Goal: Transaction & Acquisition: Purchase product/service

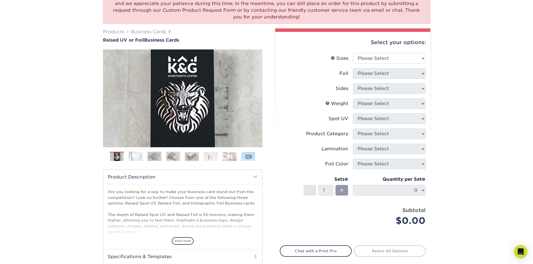
scroll to position [49, 0]
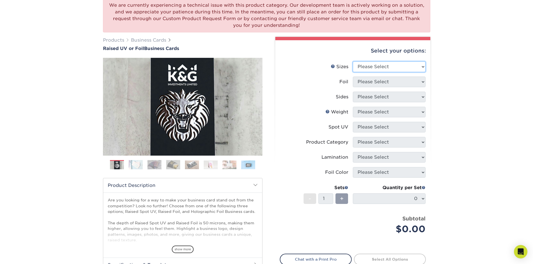
click at [371, 72] on select "Please Select 2" x 3.5" - Standard" at bounding box center [389, 67] width 73 height 11
select select "2.00x3.50"
click at [353, 62] on select "Please Select 2" x 3.5" - Standard" at bounding box center [389, 67] width 73 height 11
click at [380, 81] on select "Please Select No Yes" at bounding box center [389, 82] width 73 height 11
select select "1"
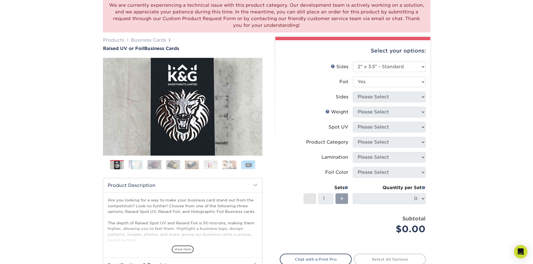
click at [353, 77] on select "Please Select No Yes" at bounding box center [389, 82] width 73 height 11
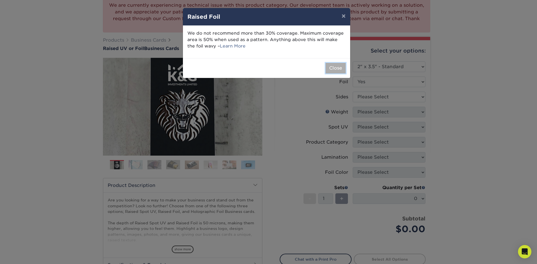
click at [338, 69] on button "Close" at bounding box center [336, 68] width 20 height 11
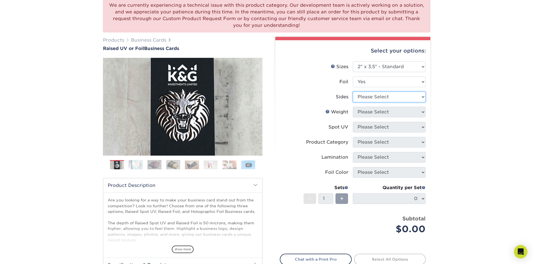
click at [374, 99] on select "Please Select Print Both Sides - Foil Both Sides Print Both Sides - Foil Front …" at bounding box center [389, 97] width 73 height 11
select select "34527644-b4fd-4ffb-9092-1318eefcd9d9"
click at [353, 92] on select "Please Select Print Both Sides - Foil Both Sides Print Both Sides - Foil Front …" at bounding box center [389, 97] width 73 height 11
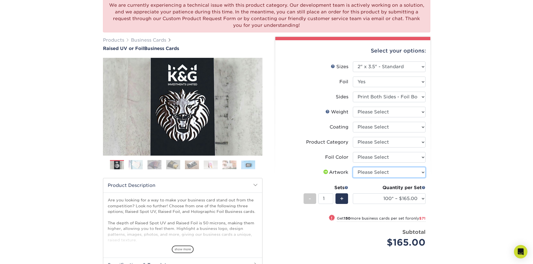
click at [400, 175] on select "Please Select I will upload files I need a design - $100" at bounding box center [389, 172] width 73 height 11
select select "upload"
click at [353, 167] on select "Please Select I will upload files I need a design - $100" at bounding box center [389, 172] width 73 height 11
click at [388, 108] on select "Please Select 16PT" at bounding box center [389, 112] width 73 height 11
select select "16PT"
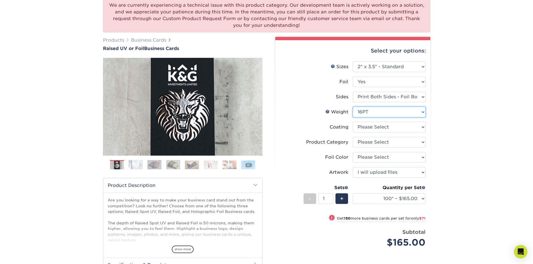
click at [353, 107] on select "Please Select 16PT" at bounding box center [389, 112] width 73 height 11
select select "-1"
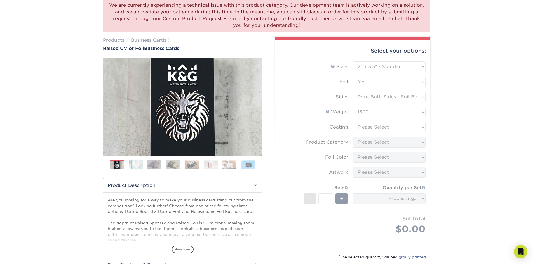
click at [385, 112] on form "Sizes Help Sizes Please Select 2" x 3.5" - Standard Foil Please Select" at bounding box center [353, 155] width 146 height 186
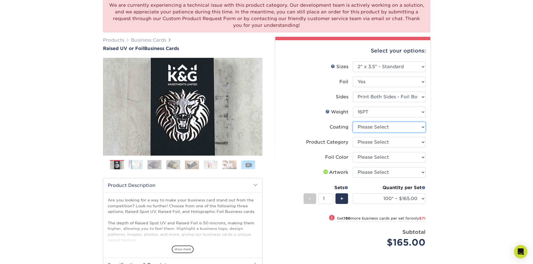
click at [392, 123] on select at bounding box center [389, 127] width 73 height 11
select select "3e7618de-abca-4bda-9f97-8b9129e913d8"
click at [353, 122] on select at bounding box center [389, 127] width 73 height 11
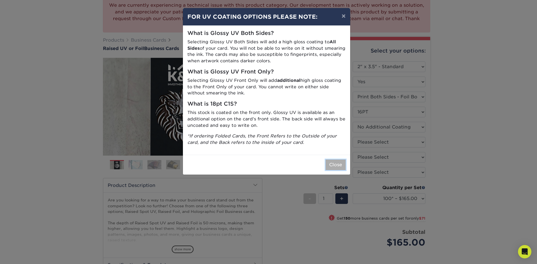
click at [335, 166] on button "Close" at bounding box center [336, 165] width 20 height 11
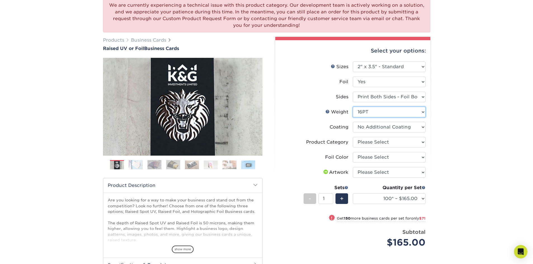
click at [394, 115] on select "Please Select 16PT" at bounding box center [389, 112] width 73 height 11
click at [393, 108] on select "Please Select 16PT" at bounding box center [389, 112] width 73 height 11
click at [392, 144] on select "Please Select Business Cards" at bounding box center [389, 142] width 73 height 11
select select "3b5148f1-0588-4f88-a218-97bcfdce65c1"
click at [353, 137] on select "Please Select Business Cards" at bounding box center [389, 142] width 73 height 11
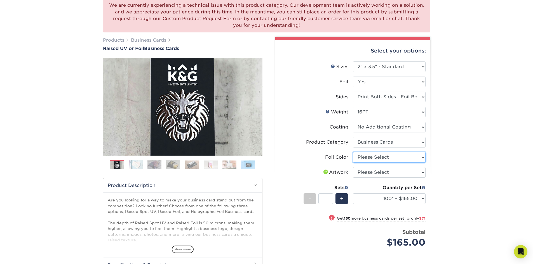
click at [388, 160] on select "Please Select Silver Foil Gold Foil Holographic Foil" at bounding box center [389, 157] width 73 height 11
select select "acffa4a5-22f9-4585-ba3f-0adaa54b8c85"
click at [353, 152] on select "Please Select Silver Foil Gold Foil Holographic Foil" at bounding box center [389, 157] width 73 height 11
click at [387, 176] on select "Please Select I will upload files I need a design - $100" at bounding box center [389, 172] width 73 height 11
select select "upload"
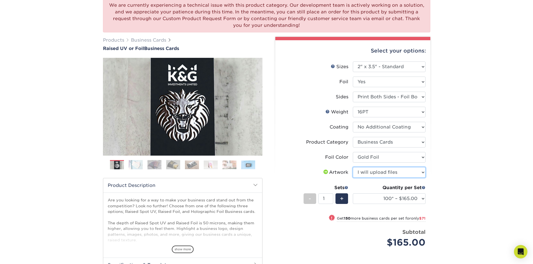
click at [353, 167] on select "Please Select I will upload files I need a design - $100" at bounding box center [389, 172] width 73 height 11
click at [377, 198] on select "100* – $165.00 250* – $236.00 500* – $319.00" at bounding box center [389, 199] width 73 height 11
click at [394, 201] on select "100* – $165.00 250* – $236.00 500* – $319.00" at bounding box center [389, 199] width 73 height 11
click at [338, 200] on div "+" at bounding box center [341, 199] width 13 height 11
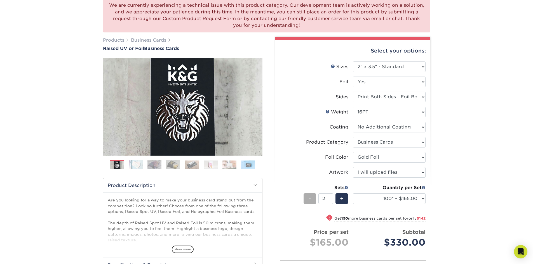
click at [311, 200] on div "-" at bounding box center [310, 199] width 13 height 11
type input "1"
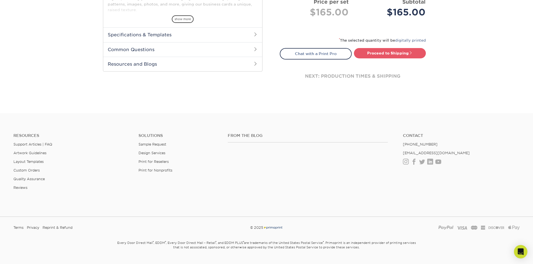
scroll to position [280, 0]
click at [397, 51] on link "Proceed to Shipping" at bounding box center [390, 53] width 72 height 10
type input "Set 1"
select select "7059d6da-37d2-4ff9-b756-13218de958cb"
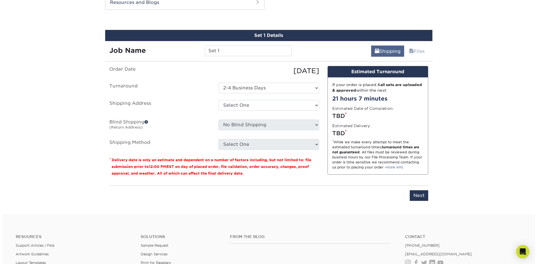
scroll to position [343, 0]
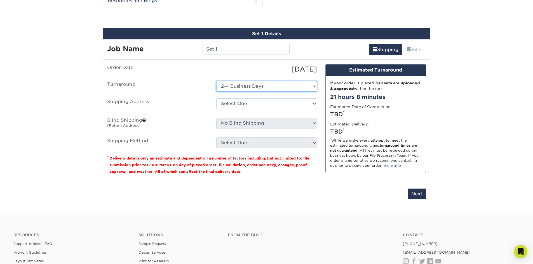
click at [278, 85] on select "Select One 2-4 Business Days" at bounding box center [266, 86] width 101 height 11
click at [276, 86] on select "Select One 2-4 Business Days" at bounding box center [266, 86] width 101 height 11
click at [276, 87] on select "Select One 2-4 Business Days" at bounding box center [266, 86] width 101 height 11
click at [278, 109] on select "Select One + Add New Address - Login" at bounding box center [266, 103] width 101 height 11
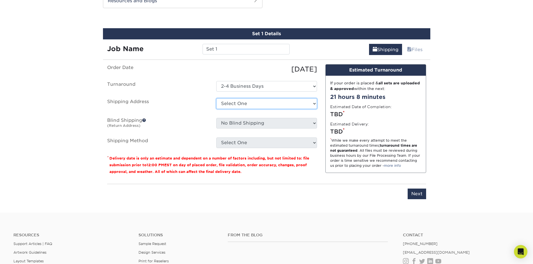
select select "newaddress"
click at [216, 98] on select "Select One + Add New Address - Login" at bounding box center [266, 103] width 101 height 11
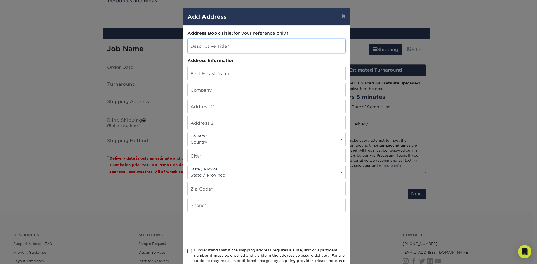
click at [289, 41] on input "text" at bounding box center [267, 46] width 158 height 14
click at [261, 72] on input "text" at bounding box center [267, 74] width 158 height 14
type input "[PERSON_NAME]"
click at [269, 96] on input "text" at bounding box center [267, 90] width 158 height 14
type input "[PERSON_NAME] incorp"
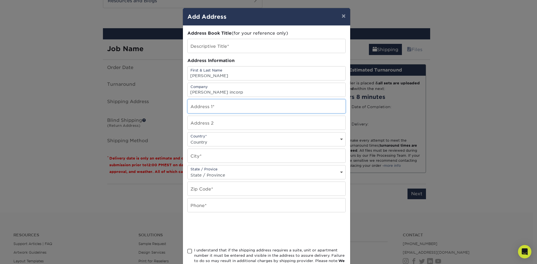
click at [211, 107] on input "text" at bounding box center [267, 107] width 158 height 14
type input "[STREET_ADDRESS]"
click at [224, 142] on select "Country [GEOGRAPHIC_DATA] [GEOGRAPHIC_DATA] ----------------------------- [GEOG…" at bounding box center [267, 142] width 158 height 8
select select "US"
click at [188, 138] on select "Country [GEOGRAPHIC_DATA] [GEOGRAPHIC_DATA] ----------------------------- [GEOG…" at bounding box center [267, 142] width 158 height 8
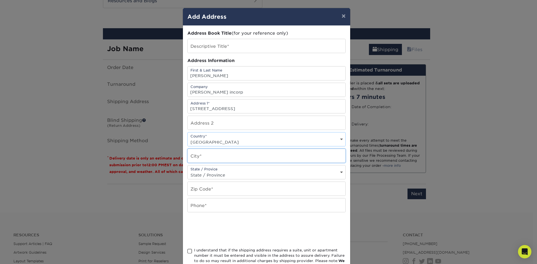
click at [209, 159] on input "text" at bounding box center [267, 156] width 158 height 14
type input "r"
type input "austin"
click at [233, 171] on select "State / Province [US_STATE] [US_STATE] [US_STATE] [US_STATE] [US_STATE] [US_STA…" at bounding box center [267, 175] width 158 height 8
select select "[GEOGRAPHIC_DATA]"
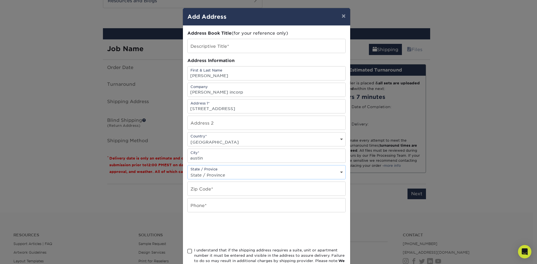
click at [188, 171] on select "State / Province [US_STATE] [US_STATE] [US_STATE] [US_STATE] [US_STATE] [US_STA…" at bounding box center [267, 175] width 158 height 8
click at [215, 186] on input "text" at bounding box center [267, 189] width 158 height 14
type input "78664"
click at [255, 208] on input "text" at bounding box center [267, 206] width 158 height 14
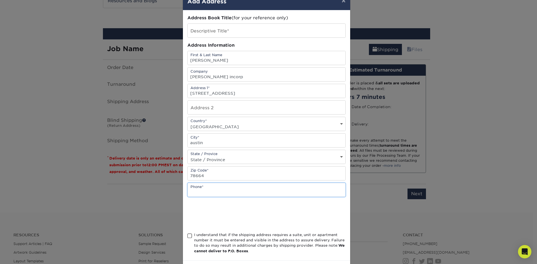
scroll to position [28, 0]
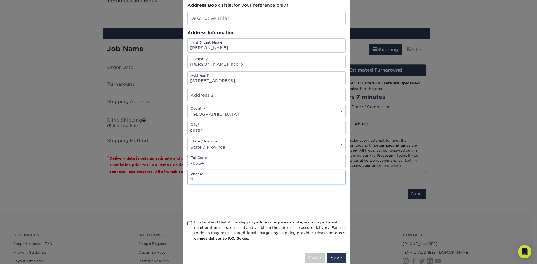
type input "1"
type input "12345678910"
click at [184, 224] on div "Address Book Title (for your reference only) Descriptive Title* Address Informa…" at bounding box center [266, 123] width 167 height 250
click at [187, 224] on span at bounding box center [189, 223] width 5 height 5
click at [0, 0] on input "I understand that if the shipping address requires a suite, unit or apartment n…" at bounding box center [0, 0] width 0 height 0
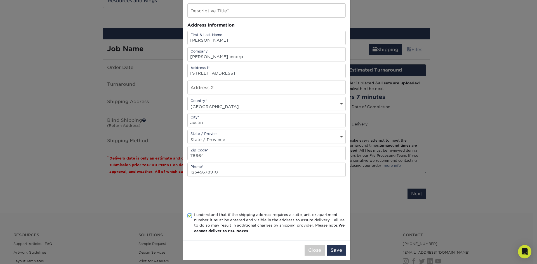
scroll to position [40, 0]
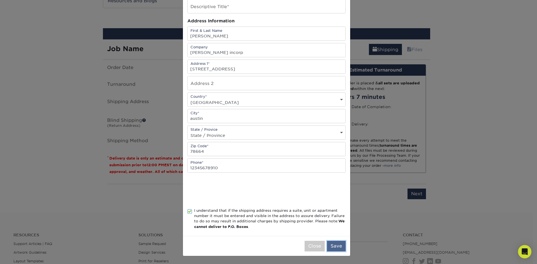
click at [334, 245] on button "Save" at bounding box center [336, 246] width 19 height 11
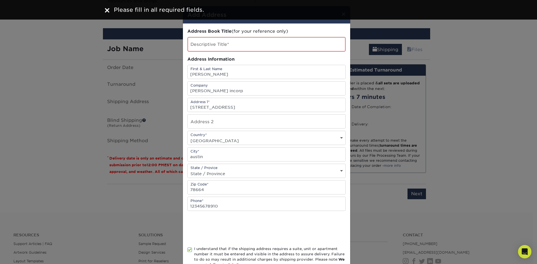
scroll to position [0, 0]
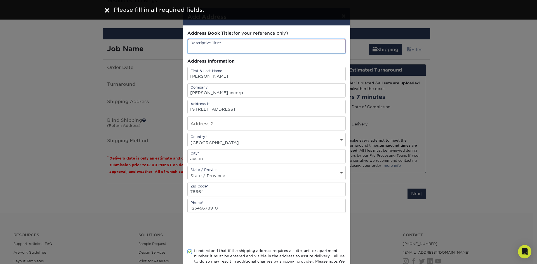
click at [219, 40] on input "text" at bounding box center [267, 46] width 158 height 14
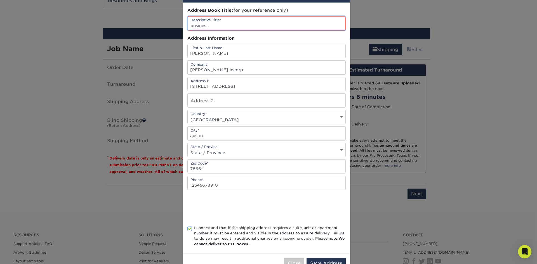
scroll to position [40, 0]
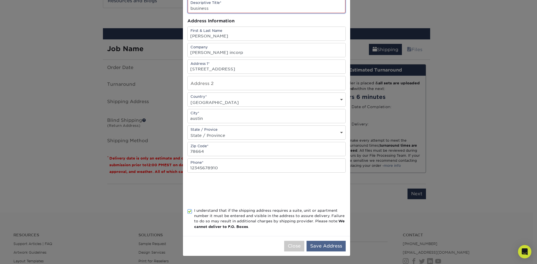
type input "business"
click at [343, 244] on button "Save Address" at bounding box center [326, 246] width 39 height 11
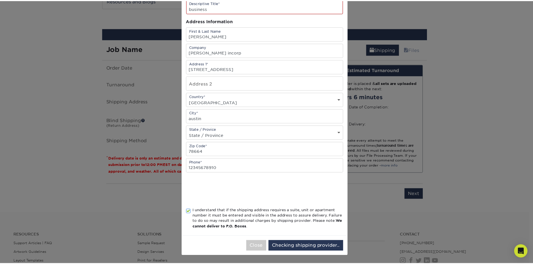
scroll to position [0, 0]
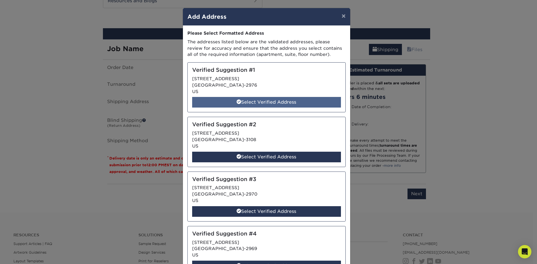
click at [278, 105] on div "Select Verified Address" at bounding box center [266, 102] width 149 height 11
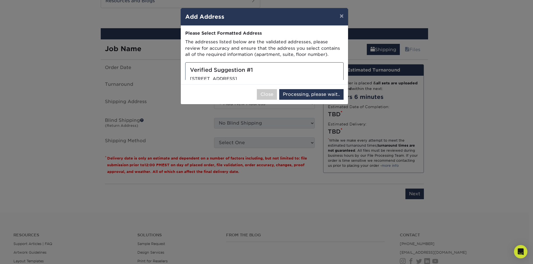
select select "286119"
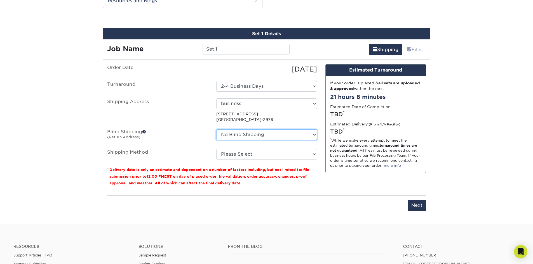
click at [269, 132] on select "No Blind Shipping + Add New Address" at bounding box center [266, 135] width 101 height 11
click at [222, 138] on select "No Blind Shipping + Add New Address" at bounding box center [266, 135] width 101 height 11
click at [228, 152] on select "Please Select UPS Ground (+$5.60) UPS 3 Day Select (+$16.67) UPS 2nd Day Air (+…" at bounding box center [266, 154] width 101 height 11
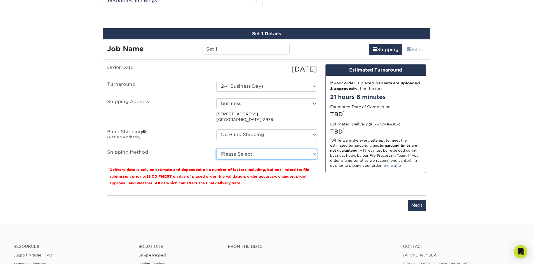
select select "03"
click at [216, 149] on select "Please Select UPS Ground (+$5.60) UPS 3 Day Select (+$16.67) UPS 2nd Day Air (+…" at bounding box center [266, 154] width 101 height 11
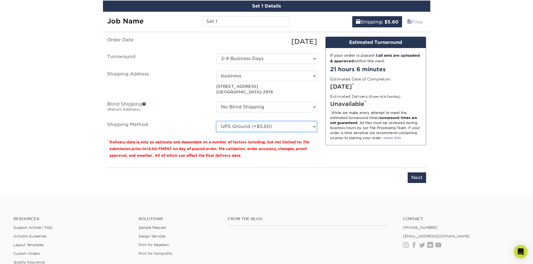
scroll to position [371, 0]
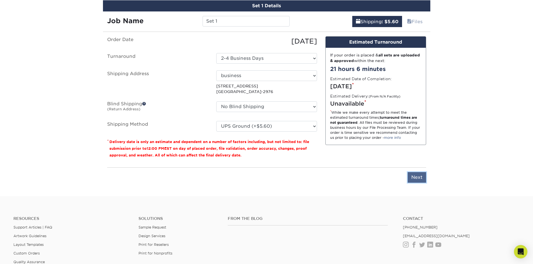
click at [417, 175] on input "Next" at bounding box center [417, 177] width 18 height 11
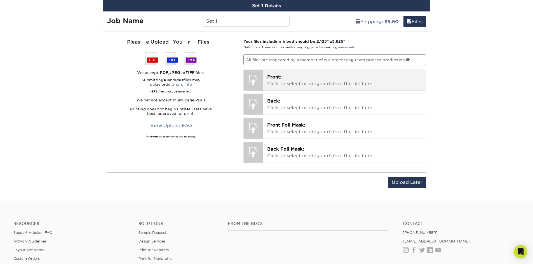
click at [299, 81] on p "Front: Click to select or drag and drop the file here." at bounding box center [344, 80] width 155 height 13
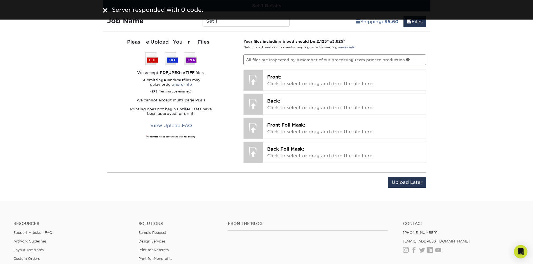
click at [291, 91] on div "Your files including bleed should be: 2.125 " x 3.625 " *Additional bleed or cr…" at bounding box center [334, 102] width 191 height 127
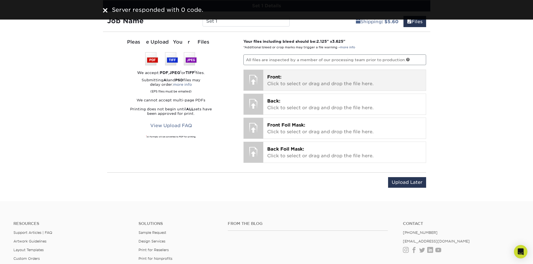
click at [290, 88] on div "Front: Click to select or drag and drop the file here. Choose file 1.png 0.1 Mi…" at bounding box center [344, 80] width 163 height 21
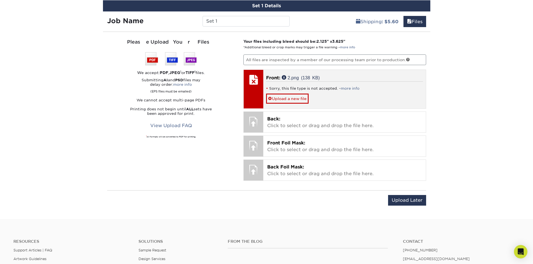
click at [290, 90] on li "Sorry, this file type is not accepted. - more info" at bounding box center [344, 88] width 157 height 5
click at [299, 78] on link "2.png (138 KB)" at bounding box center [301, 77] width 38 height 4
click at [294, 98] on link "Upload a new file" at bounding box center [287, 99] width 43 height 10
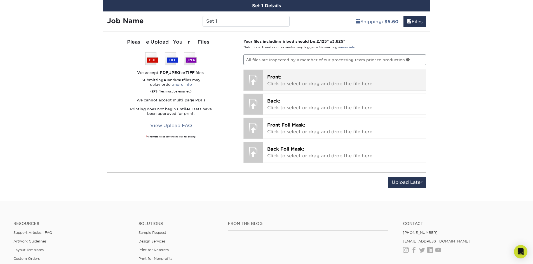
click at [282, 79] on p "Front: Click to select or drag and drop the file here." at bounding box center [344, 80] width 155 height 13
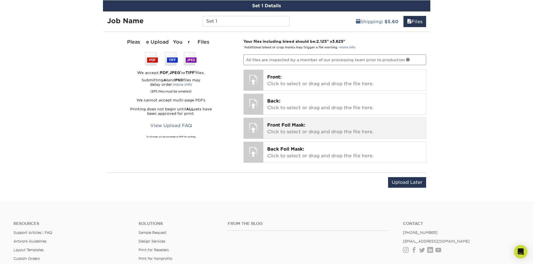
click at [274, 121] on div "Front Foil Mask: Click to select or drag and drop the file here. Choose file" at bounding box center [344, 128] width 163 height 21
